Goal: Browse casually

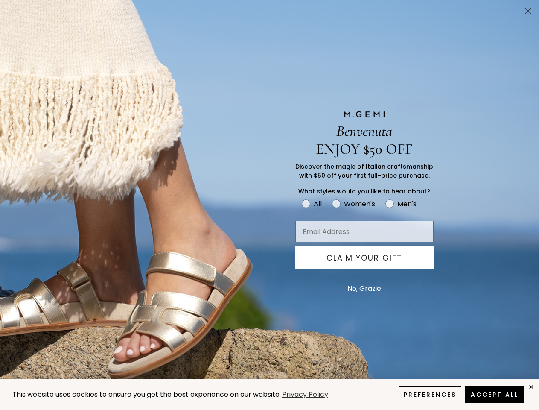
click at [528, 11] on icon "Close dialog" at bounding box center [529, 11] width 6 height 6
click at [365, 258] on button "CLAIM YOUR GIFT" at bounding box center [365, 257] width 138 height 23
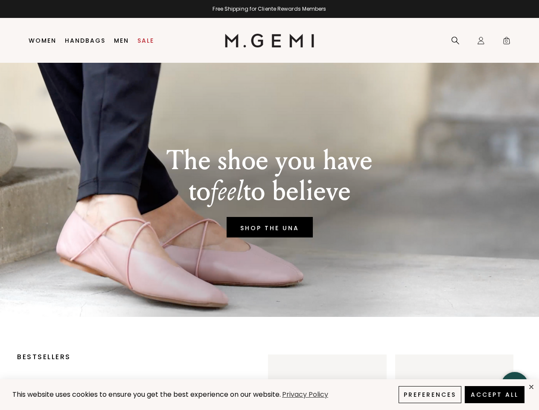
click at [364, 289] on button "No, Grazie" at bounding box center [364, 288] width 42 height 21
